Goal: Find specific page/section: Find specific page/section

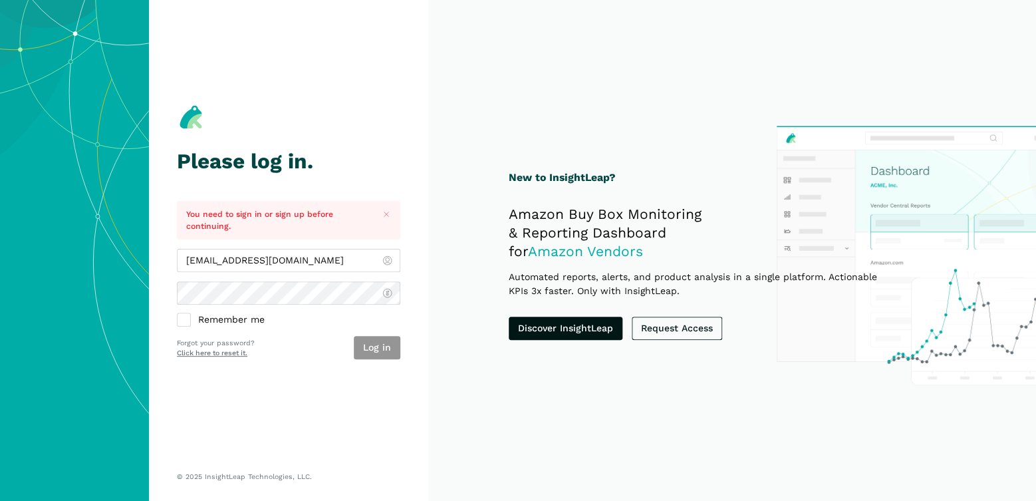
click at [378, 351] on button "Log in" at bounding box center [377, 347] width 47 height 23
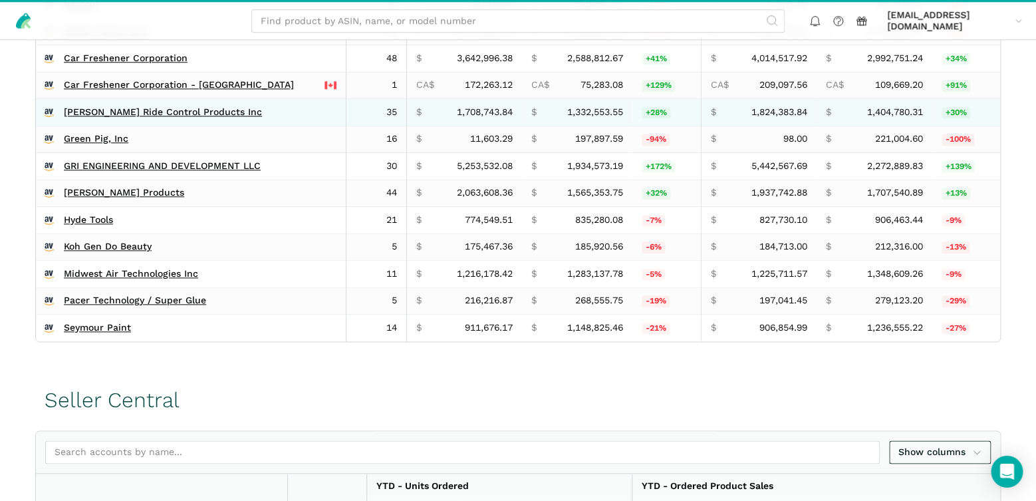
scroll to position [465, 0]
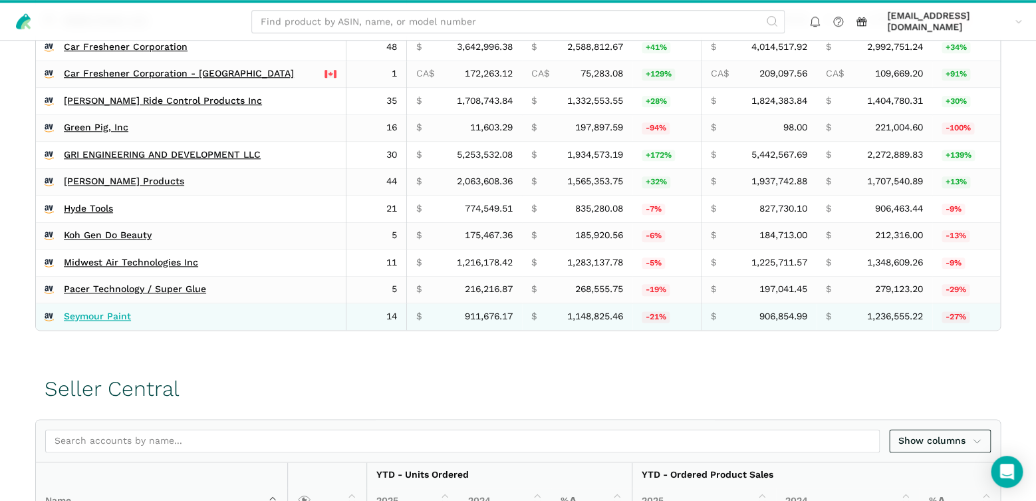
click at [85, 312] on link "Seymour Paint" at bounding box center [97, 316] width 67 height 12
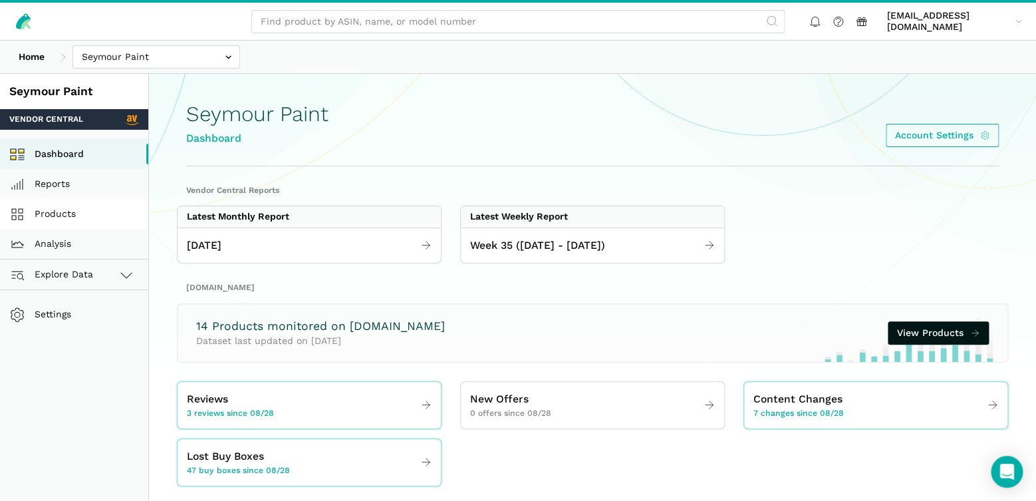
click at [45, 211] on link "Products" at bounding box center [74, 214] width 148 height 30
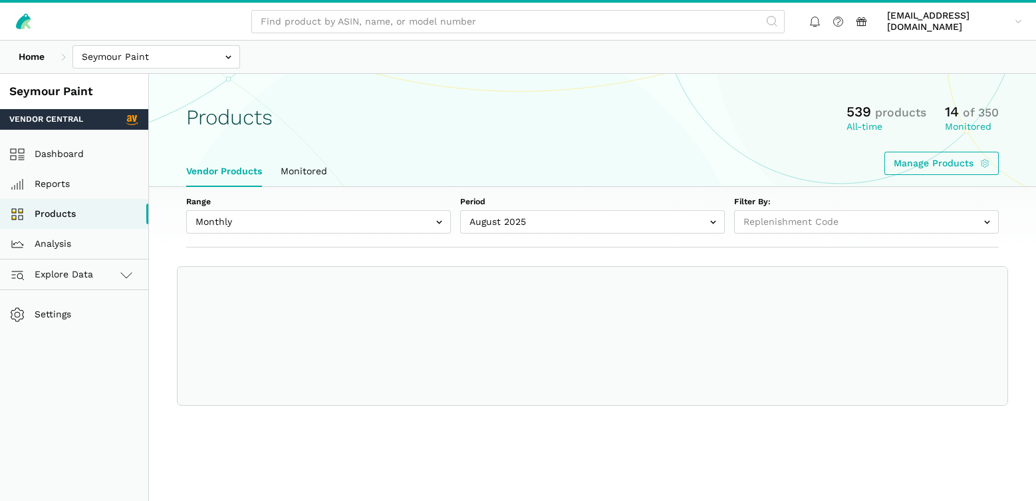
select select
